Goal: Navigation & Orientation: Find specific page/section

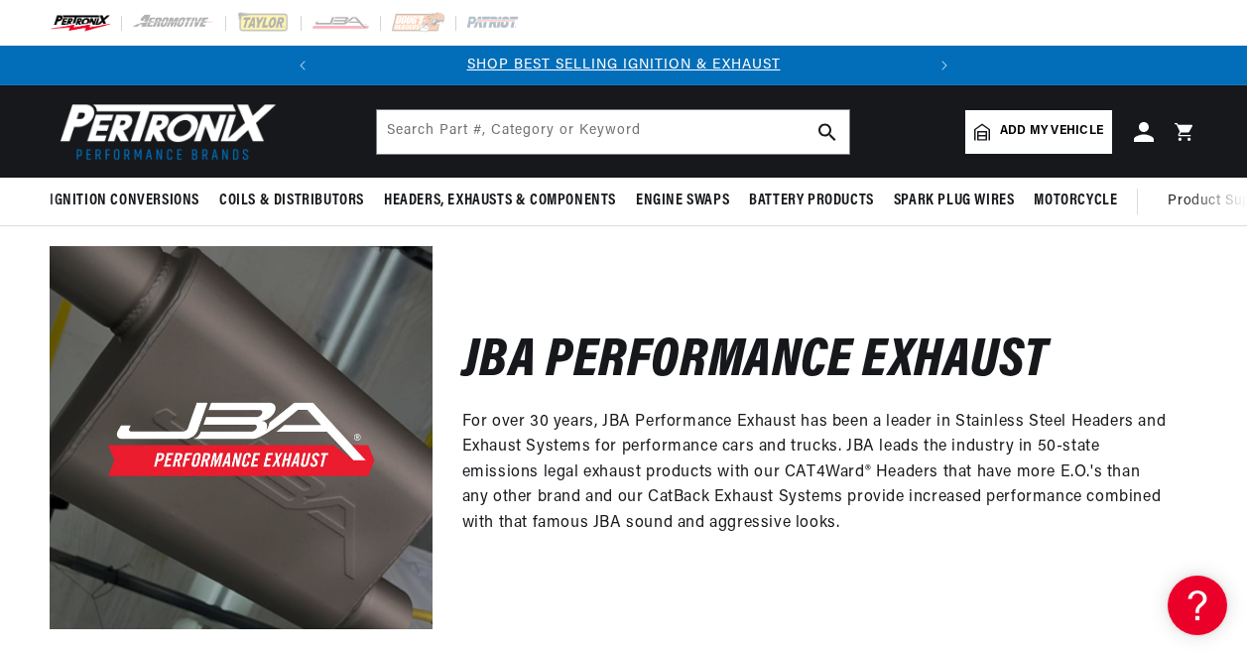
click at [642, 567] on div "JBA Performance Exhaust For over 30 years, JBA Performance Exhaust has been a l…" at bounding box center [814, 437] width 765 height 383
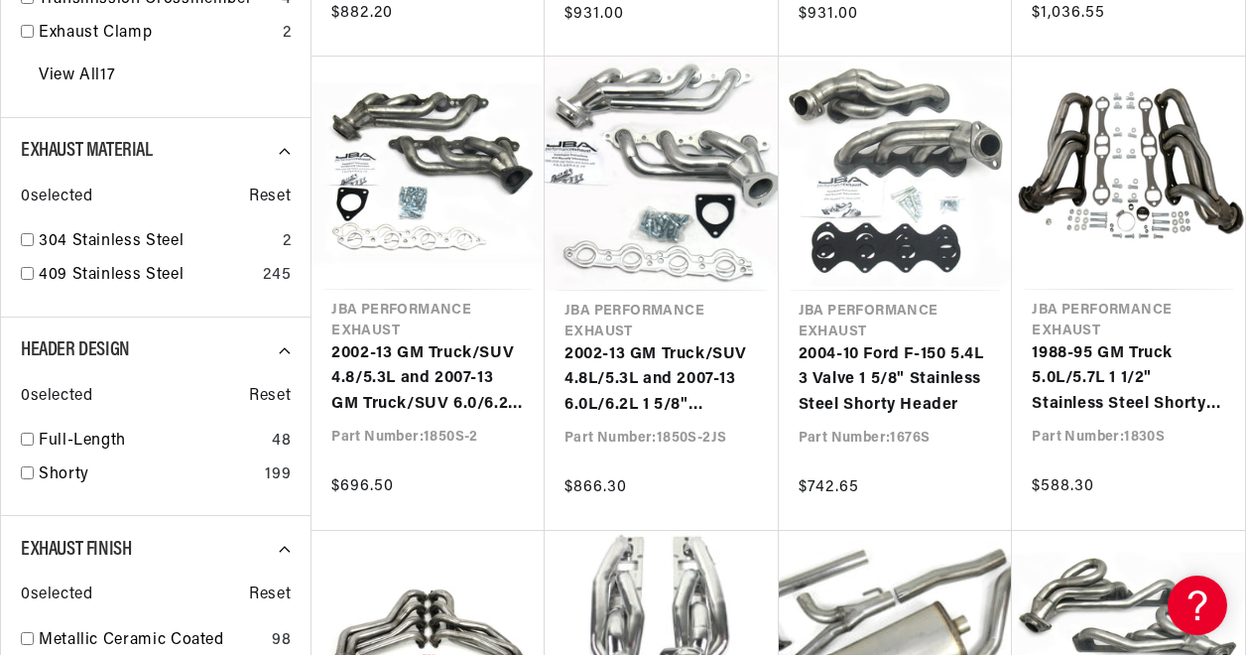
scroll to position [1718, 0]
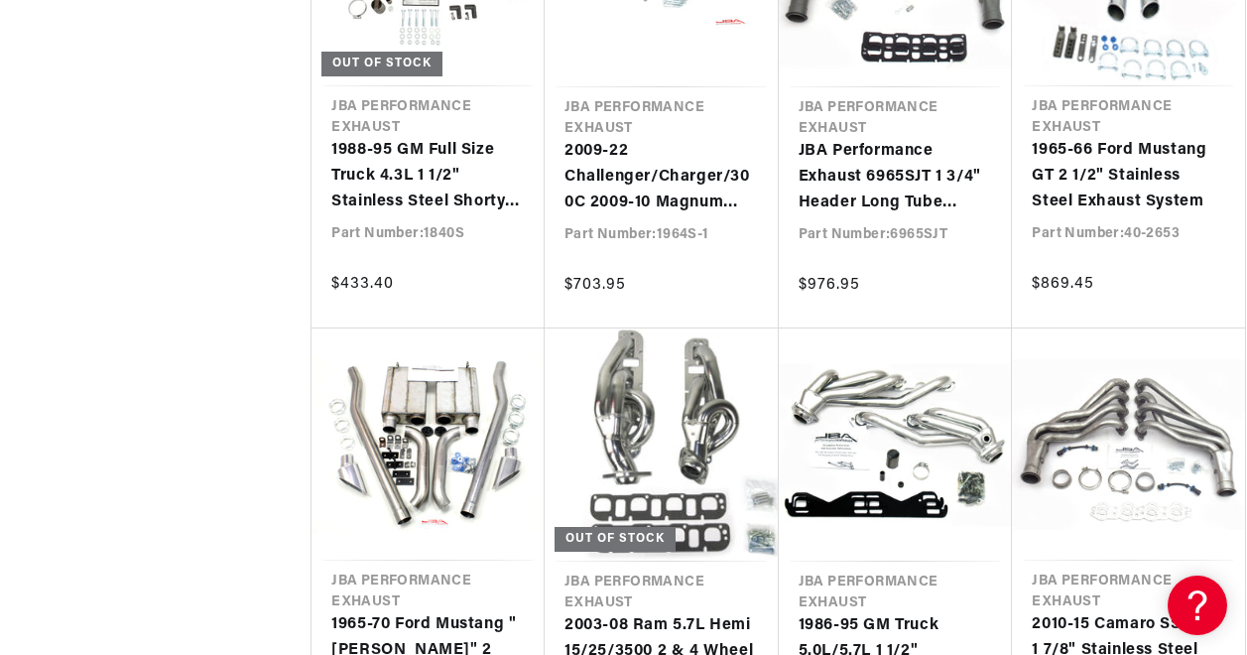
scroll to position [5155, 0]
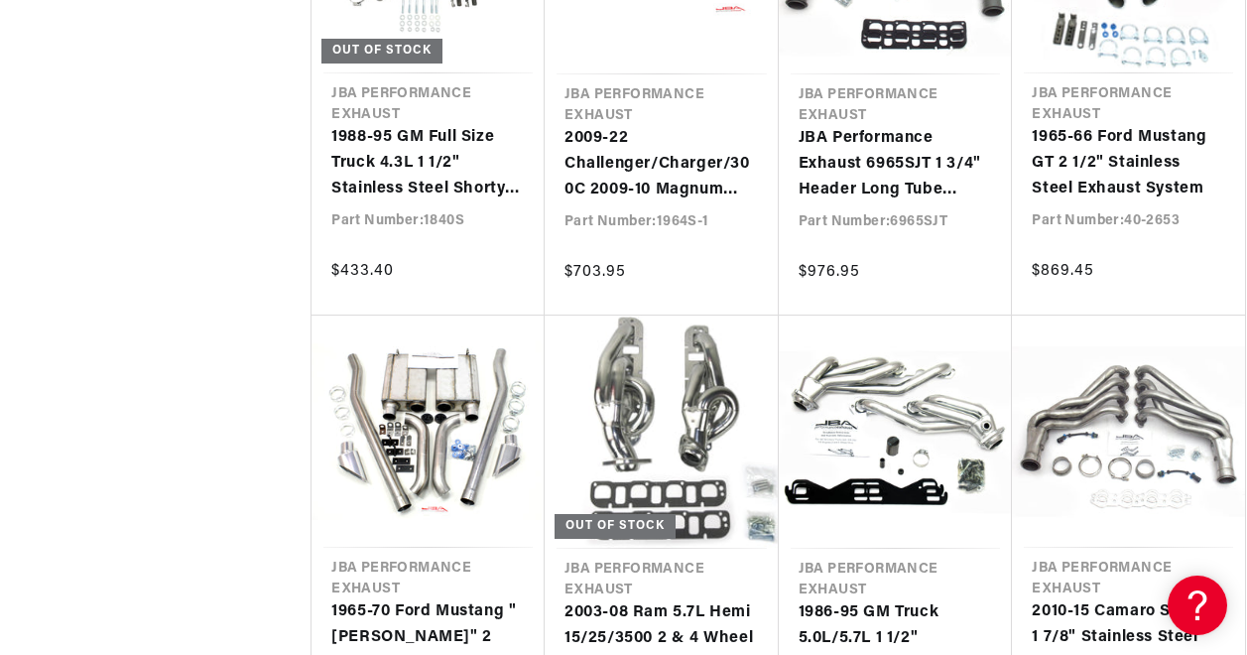
scroll to position [0, 601]
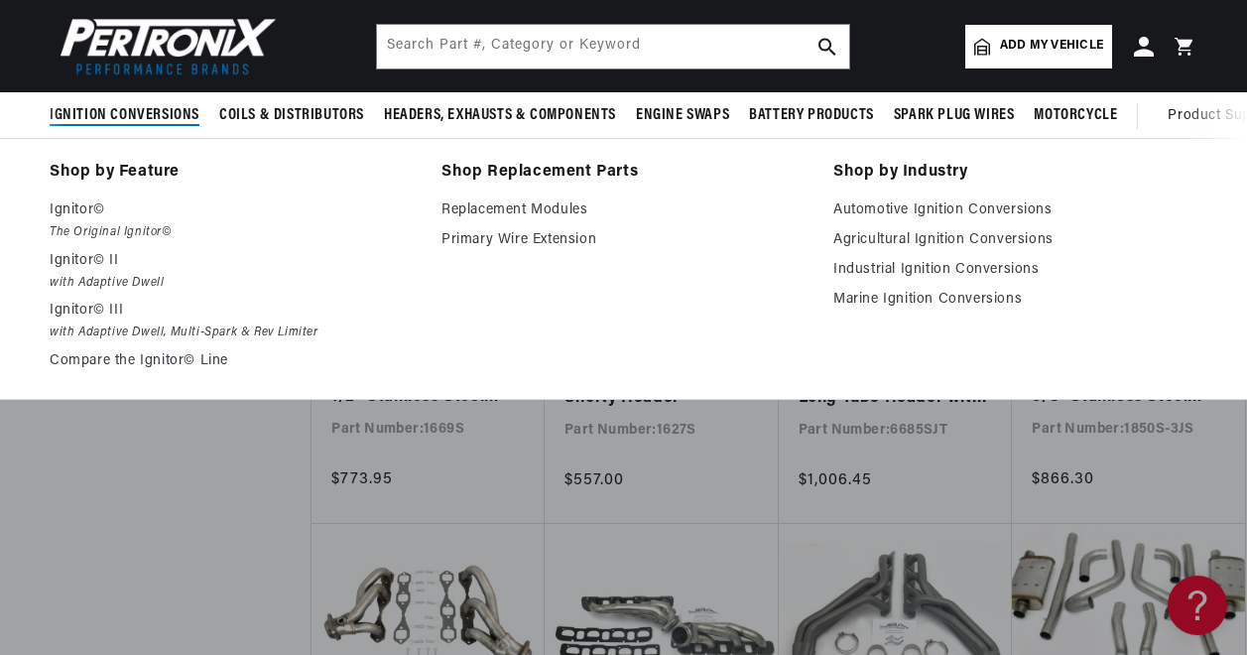
scroll to position [4460, 0]
